Goal: Transaction & Acquisition: Book appointment/travel/reservation

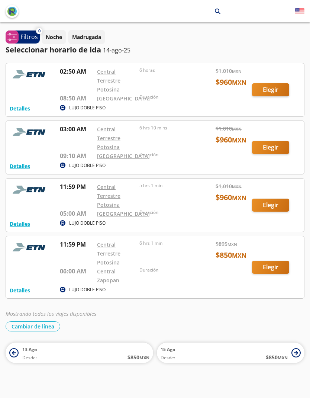
click at [281, 147] on div at bounding box center [155, 147] width 298 height 53
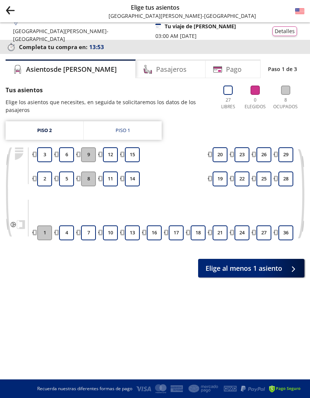
click at [80, 130] on link "Piso 2" at bounding box center [45, 130] width 78 height 19
click at [89, 133] on link "Piso 1" at bounding box center [123, 130] width 78 height 19
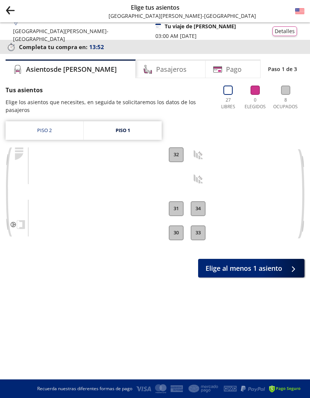
click at [32, 134] on link "Piso 2" at bounding box center [45, 130] width 78 height 19
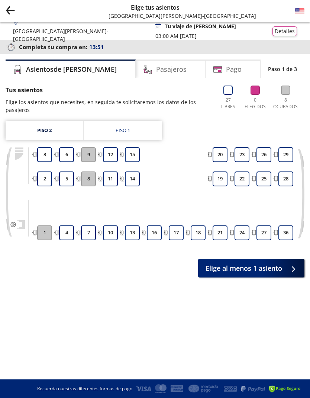
click at [87, 135] on link "Piso 1" at bounding box center [123, 130] width 78 height 19
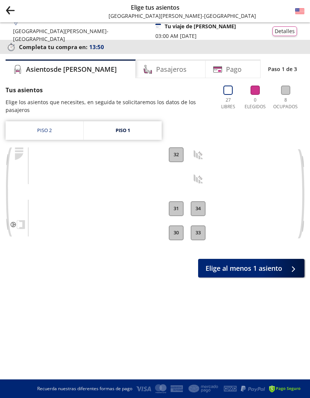
click at [34, 126] on link "Piso 2" at bounding box center [45, 130] width 78 height 19
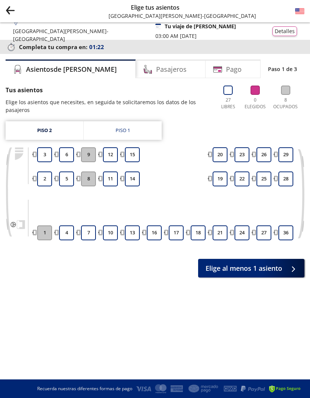
click at [13, 10] on icon "back" at bounding box center [11, 10] width 8 height 0
click at [6, 9] on icon "Group 9 Created with Sketch." at bounding box center [10, 10] width 9 height 9
click at [9, 9] on icon "Group 9 Created with Sketch." at bounding box center [10, 10] width 9 height 9
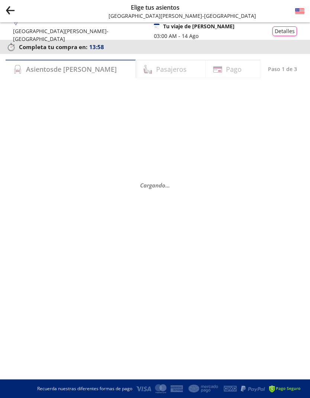
click at [282, 28] on button "Detalles" at bounding box center [284, 31] width 25 height 10
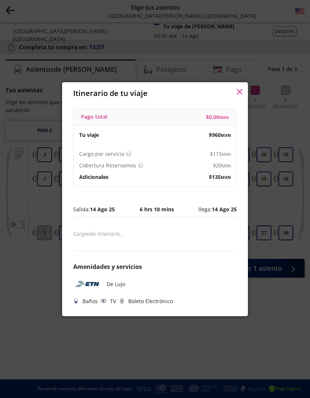
click at [244, 87] on div "Itinerario de tu viaje" at bounding box center [155, 93] width 186 height 22
click at [247, 93] on div "Itinerario de tu viaje" at bounding box center [155, 93] width 186 height 22
click at [237, 91] on icon "button" at bounding box center [240, 92] width 6 height 6
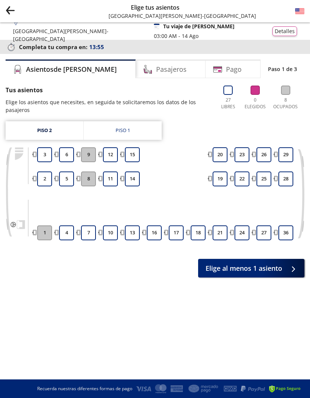
click at [12, 9] on icon "Group 9 Created with Sketch." at bounding box center [10, 10] width 9 height 9
click at [298, 10] on img at bounding box center [299, 11] width 9 height 9
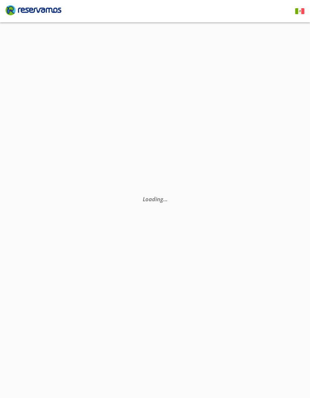
click at [30, 8] on icon "Brand Logo" at bounding box center [34, 9] width 56 height 11
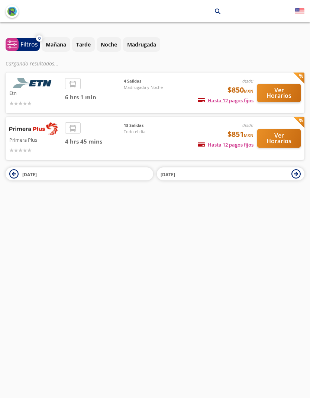
click at [33, 92] on p "Etn" at bounding box center [35, 92] width 52 height 9
click at [288, 90] on button "Ver Horarios" at bounding box center [278, 93] width 43 height 19
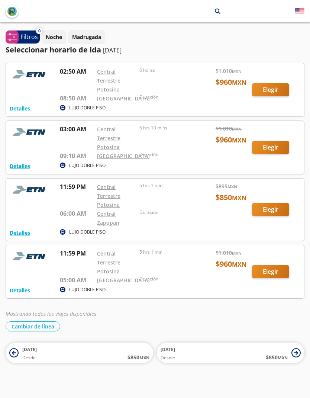
click at [16, 233] on button "Detalles" at bounding box center [20, 233] width 20 height 8
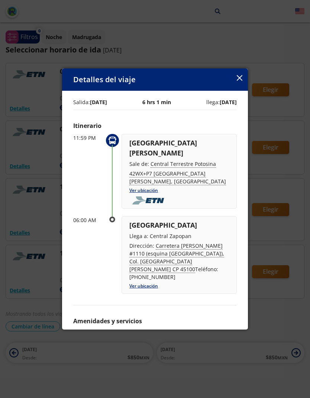
click at [26, 212] on div "Detalles del viaje Salida: [DATE] 6 hrs 1 min llega: [DATE] Itinerario 11:59 PM…" at bounding box center [155, 199] width 310 height 398
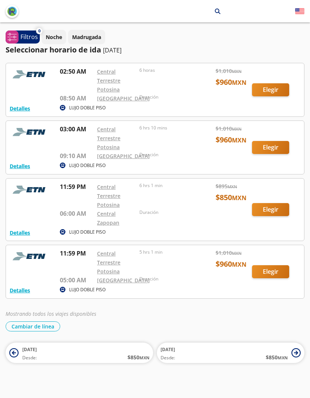
click at [20, 284] on div at bounding box center [155, 271] width 298 height 53
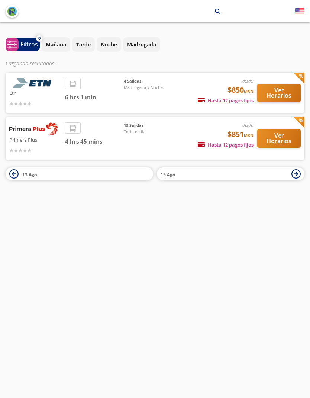
click at [289, 93] on button "Ver Horarios" at bounding box center [278, 93] width 43 height 19
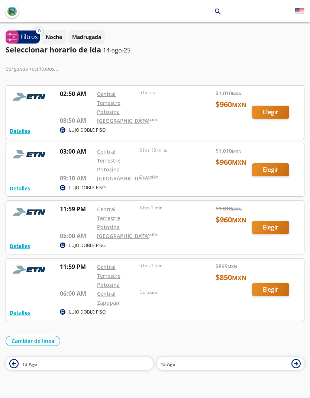
click at [12, 310] on button "Detalles" at bounding box center [20, 312] width 20 height 8
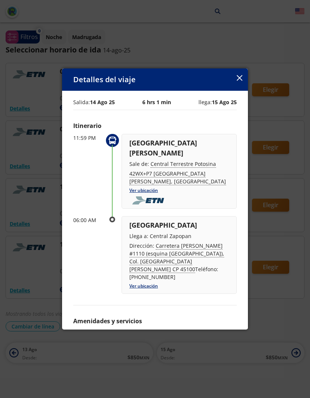
click at [241, 74] on button "button" at bounding box center [240, 78] width 6 height 9
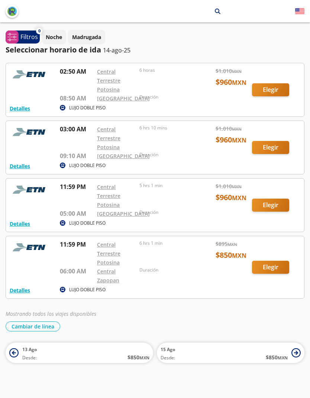
click at [15, 287] on button "Detalles" at bounding box center [20, 290] width 20 height 8
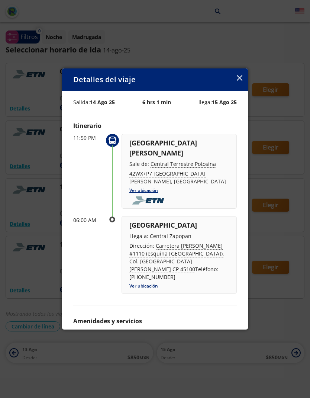
click at [237, 74] on button "button" at bounding box center [240, 78] width 6 height 9
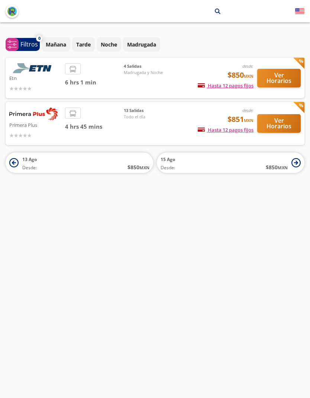
click at [282, 123] on button "Ver Horarios" at bounding box center [278, 123] width 43 height 19
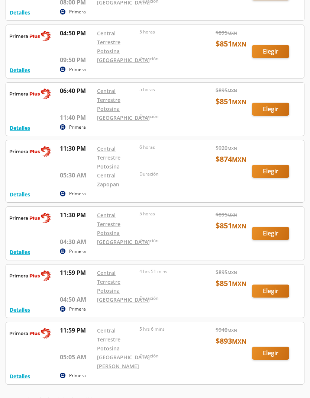
scroll to position [442, 0]
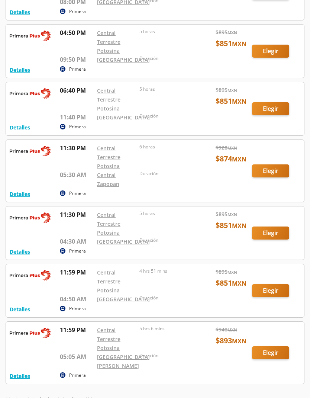
click at [20, 309] on button "Detalles" at bounding box center [20, 309] width 20 height 8
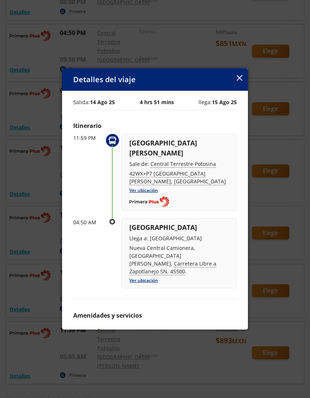
click at [247, 76] on div "Detalles del viaje" at bounding box center [155, 79] width 186 height 22
click at [241, 81] on icon "button" at bounding box center [240, 78] width 6 height 6
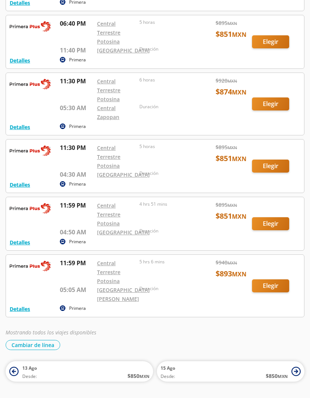
scroll to position [538, 0]
